Goal: Navigation & Orientation: Find specific page/section

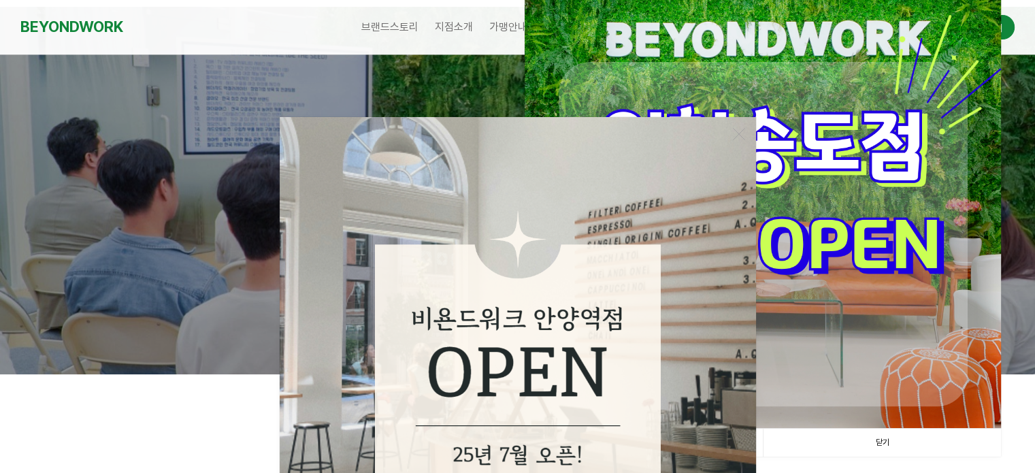
scroll to position [204, 0]
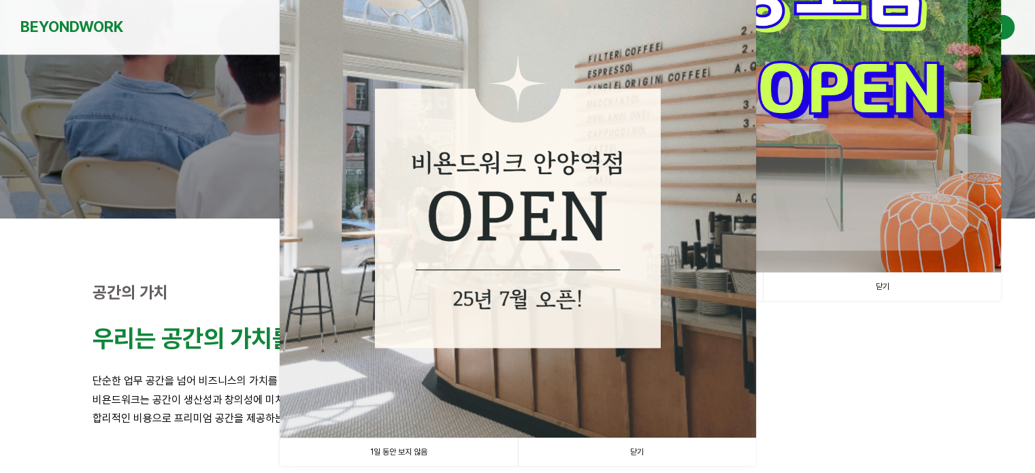
click at [653, 450] on link "닫기" at bounding box center [637, 452] width 238 height 28
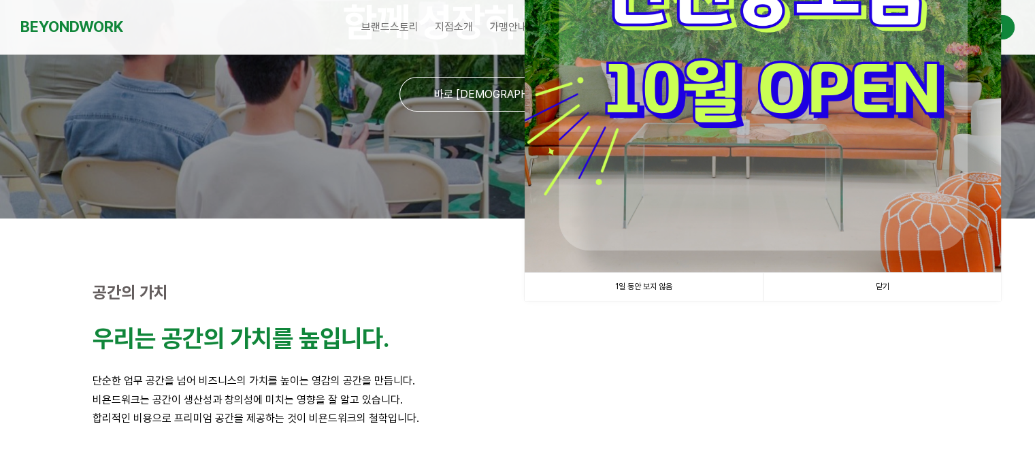
click at [857, 285] on link "닫기" at bounding box center [882, 287] width 238 height 28
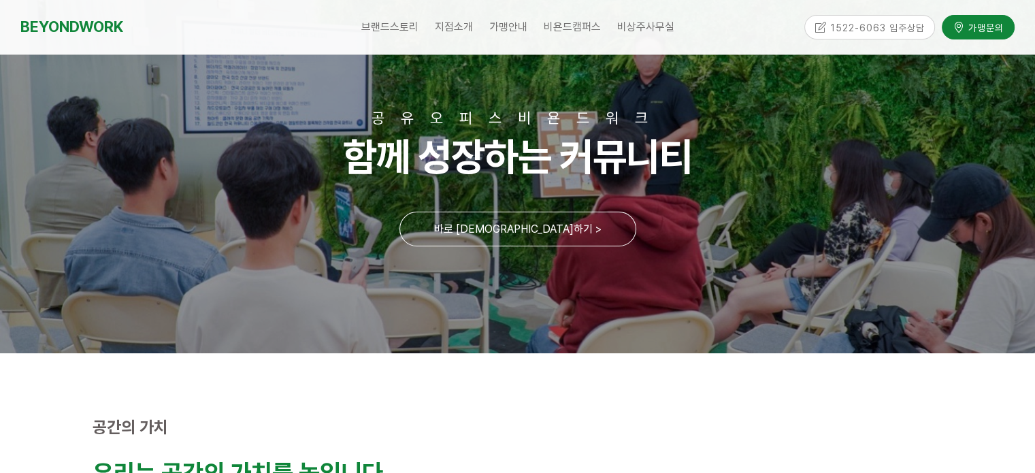
scroll to position [0, 0]
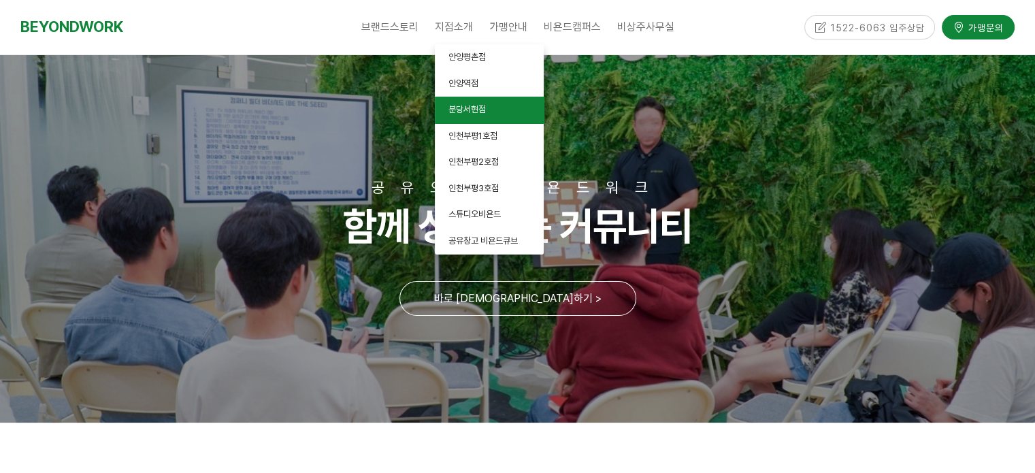
click at [474, 105] on span "분당서현점" at bounding box center [466, 109] width 37 height 10
click at [474, 106] on span "분당서현점" at bounding box center [466, 109] width 37 height 10
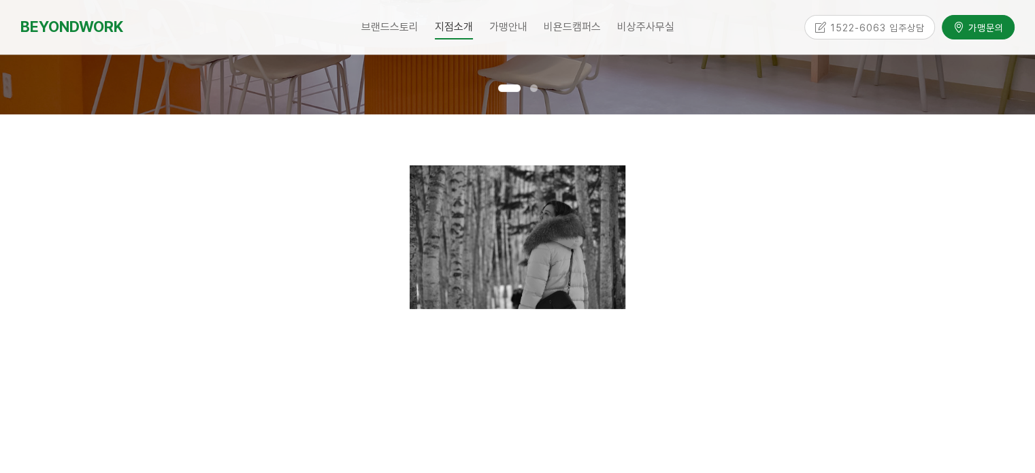
scroll to position [136, 0]
